Goal: Task Accomplishment & Management: Manage account settings

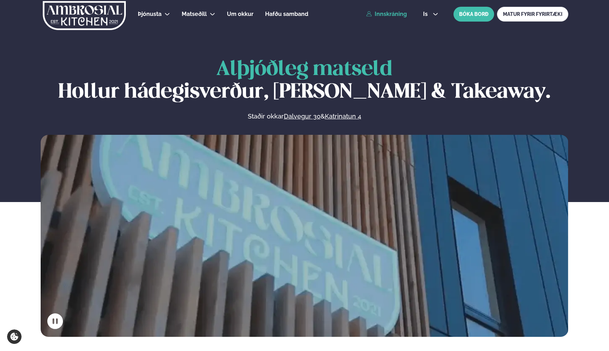
click at [402, 15] on link "Innskráning" at bounding box center [386, 14] width 41 height 6
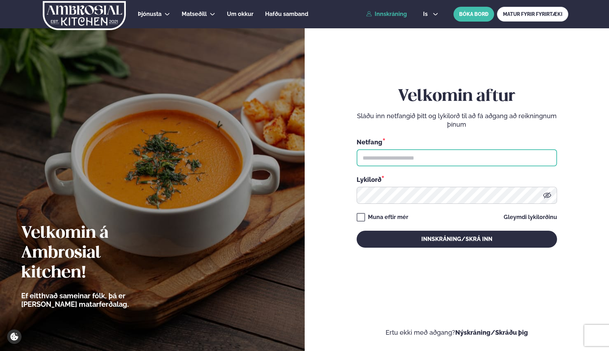
type input "**********"
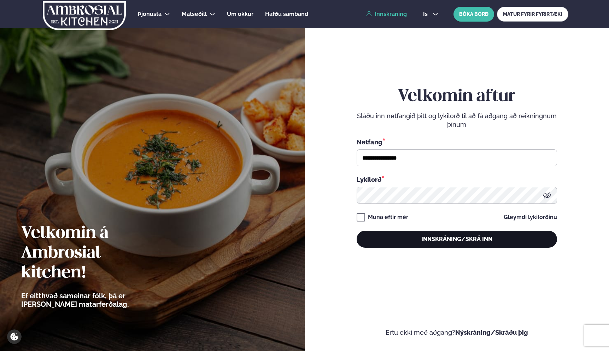
click at [414, 236] on button "Innskráning/Skrá inn" at bounding box center [457, 239] width 201 height 17
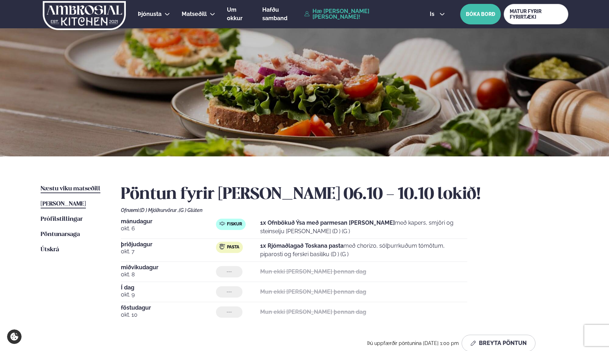
click at [52, 191] on span "Næstu viku matseðill" at bounding box center [71, 189] width 60 height 6
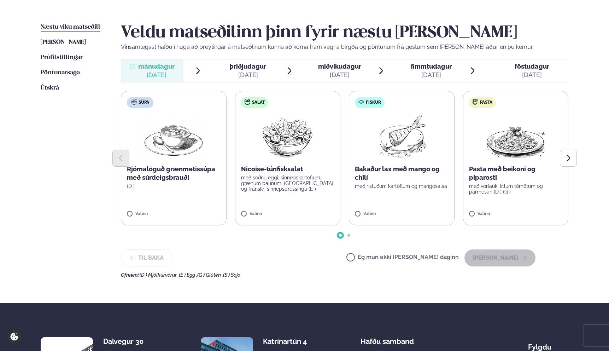
scroll to position [161, 0]
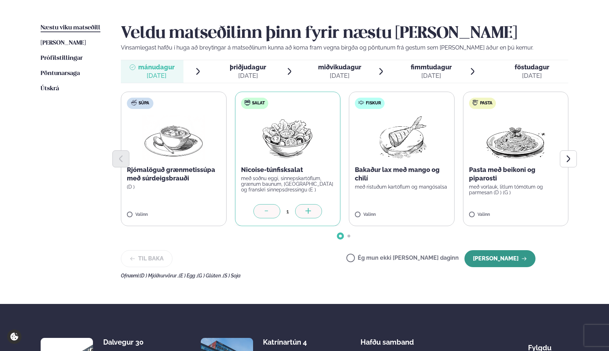
click at [508, 258] on button "[PERSON_NAME]" at bounding box center [500, 258] width 71 height 17
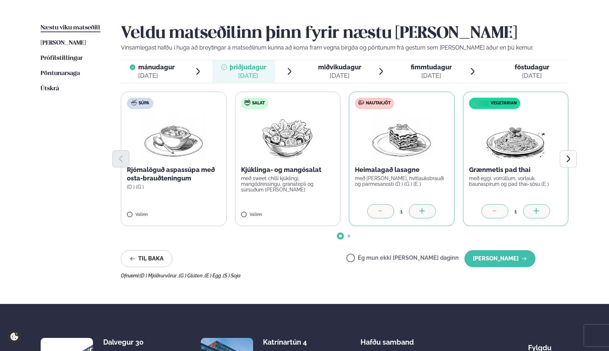
click at [504, 210] on div at bounding box center [495, 211] width 27 height 14
click at [509, 257] on button "[PERSON_NAME]" at bounding box center [500, 258] width 71 height 17
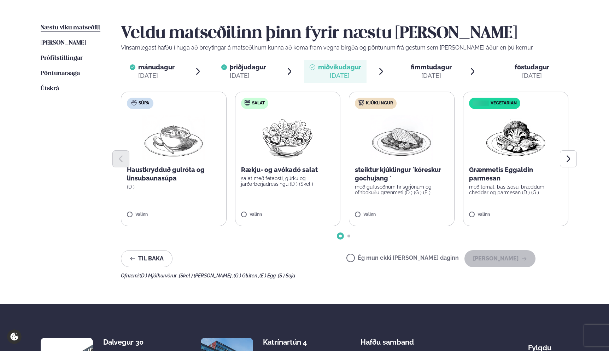
click at [410, 257] on label "Ég mun ekki [PERSON_NAME] daginn" at bounding box center [403, 258] width 112 height 7
click at [509, 259] on button "[PERSON_NAME]" at bounding box center [500, 258] width 71 height 17
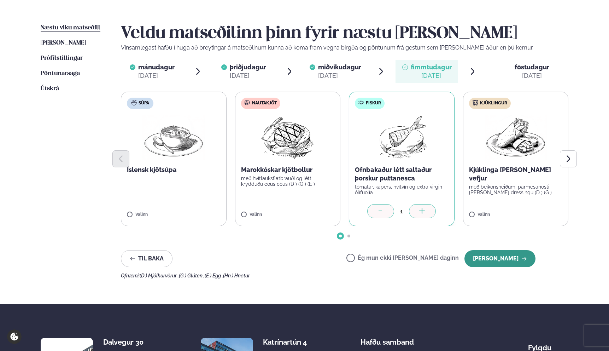
click at [504, 259] on button "[PERSON_NAME]" at bounding box center [500, 258] width 71 height 17
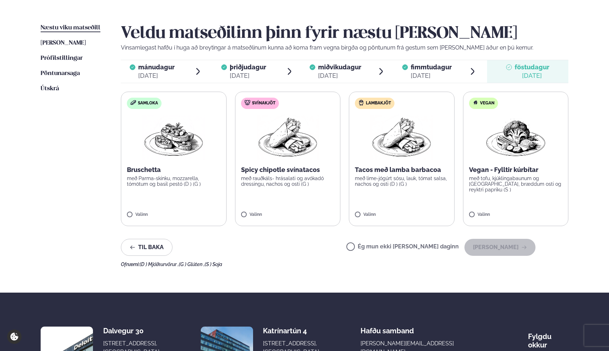
click at [391, 247] on label "Ég mun ekki [PERSON_NAME] daginn" at bounding box center [403, 247] width 112 height 7
click at [490, 248] on button "[PERSON_NAME]" at bounding box center [500, 247] width 71 height 17
